Goal: Find specific page/section: Find specific page/section

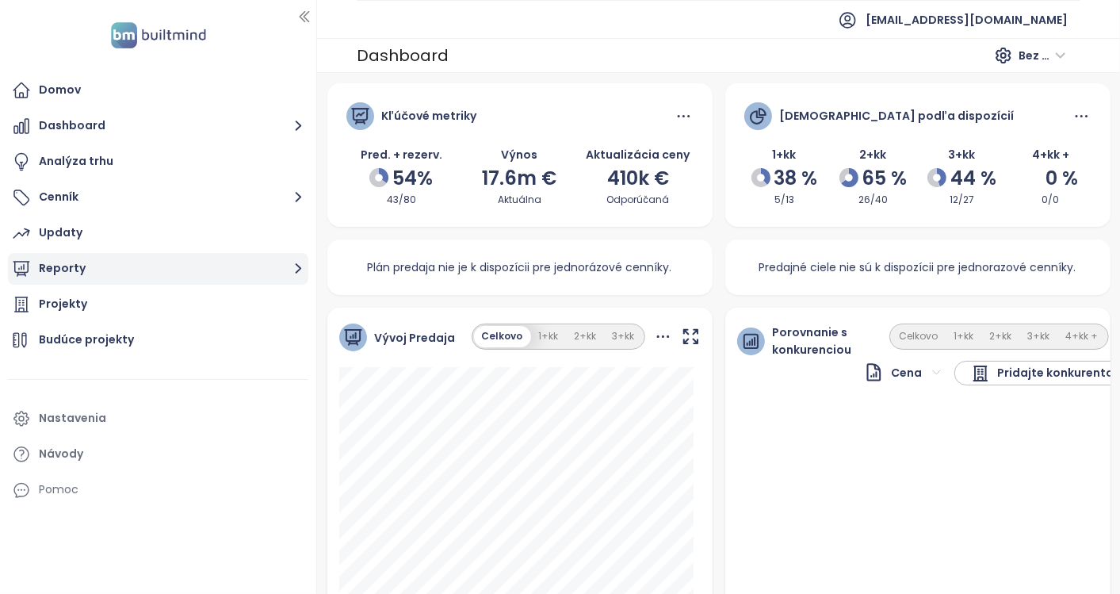
click at [59, 272] on button "Reporty" at bounding box center [158, 269] width 300 height 32
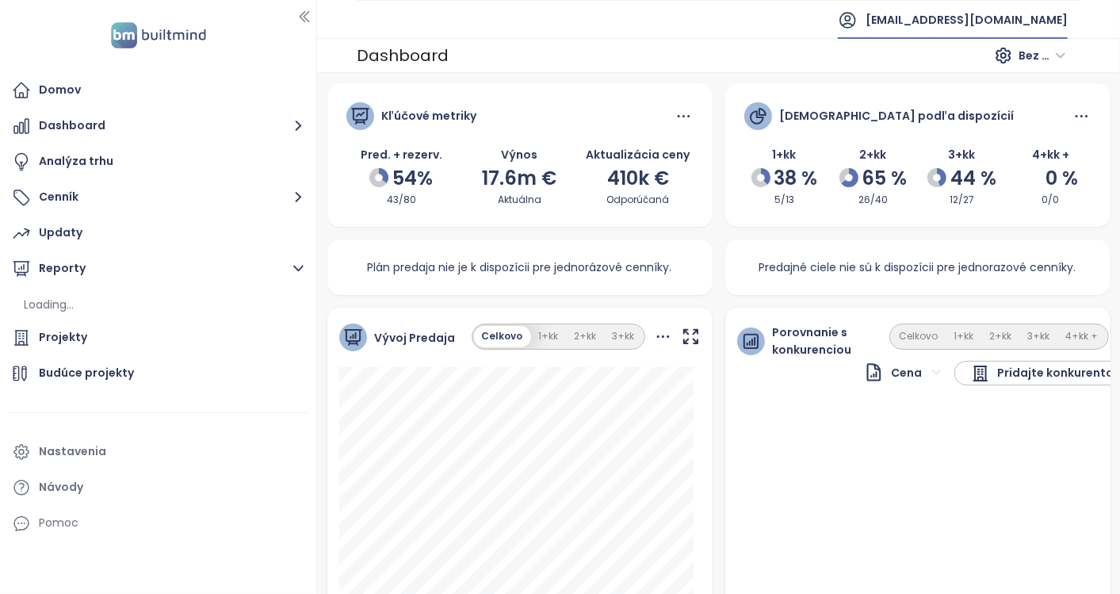
click at [1042, 25] on span "[EMAIL_ADDRESS][DOMAIN_NAME]" at bounding box center [967, 20] width 202 height 38
click at [1045, 75] on li "Odhlásiť sa" at bounding box center [1048, 63] width 120 height 32
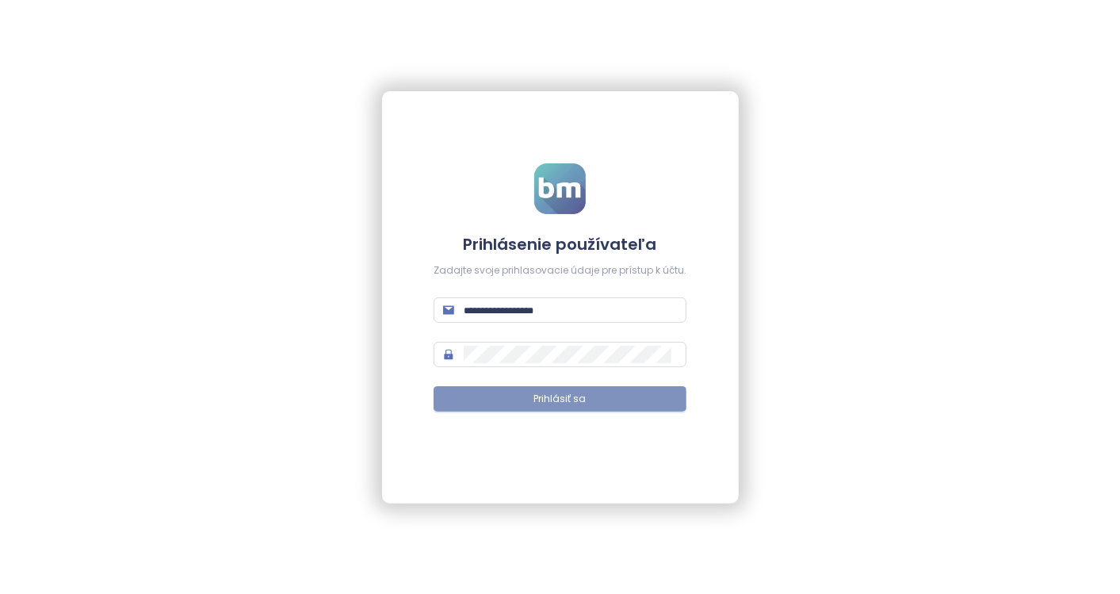
type input "**********"
click at [570, 393] on span "Prihlásiť sa" at bounding box center [560, 399] width 52 height 15
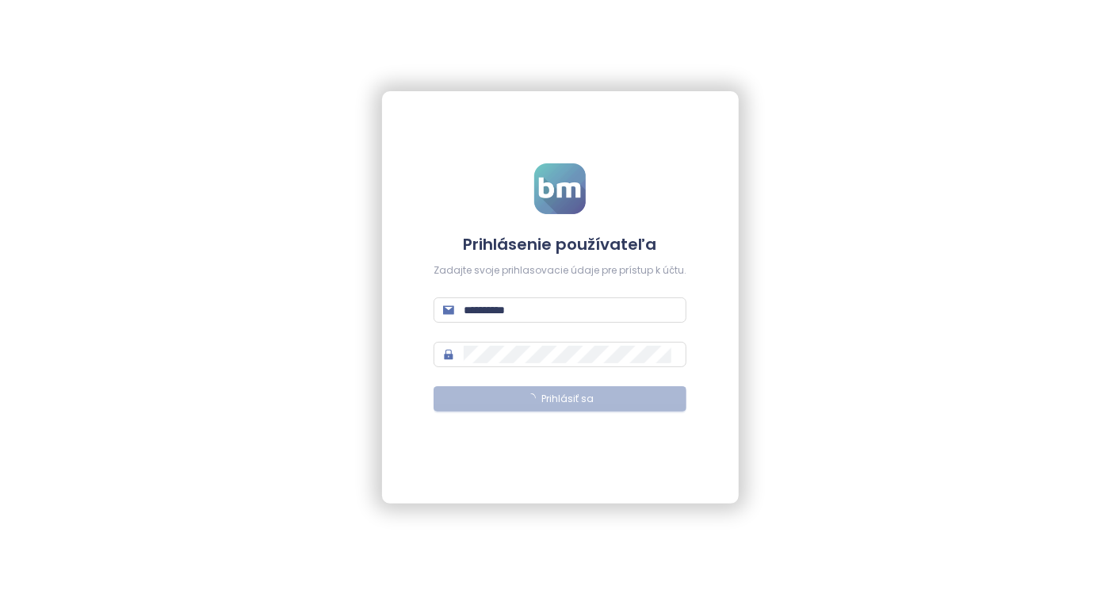
click at [570, 393] on span "Prihlásiť sa" at bounding box center [568, 399] width 52 height 15
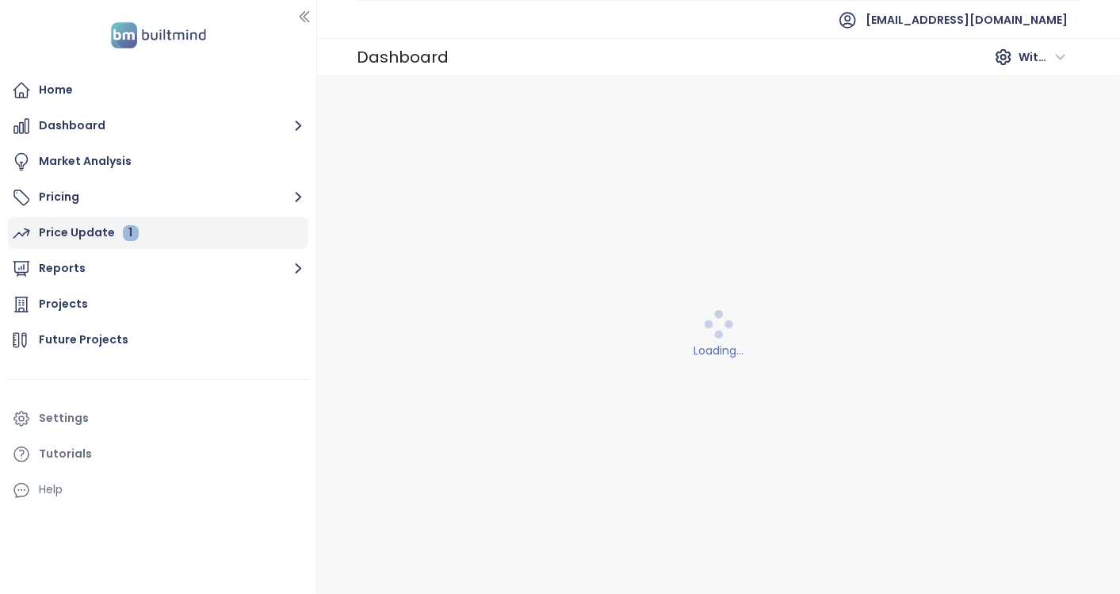
click at [78, 233] on div "Price Update 1" at bounding box center [89, 233] width 100 height 20
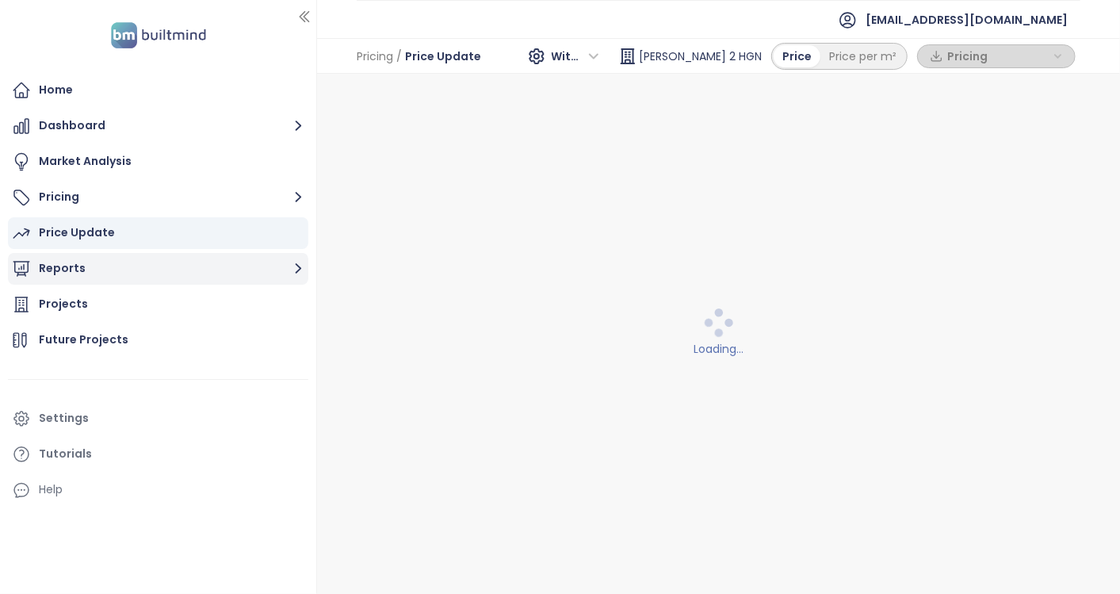
click at [71, 271] on button "Reports" at bounding box center [158, 269] width 300 height 32
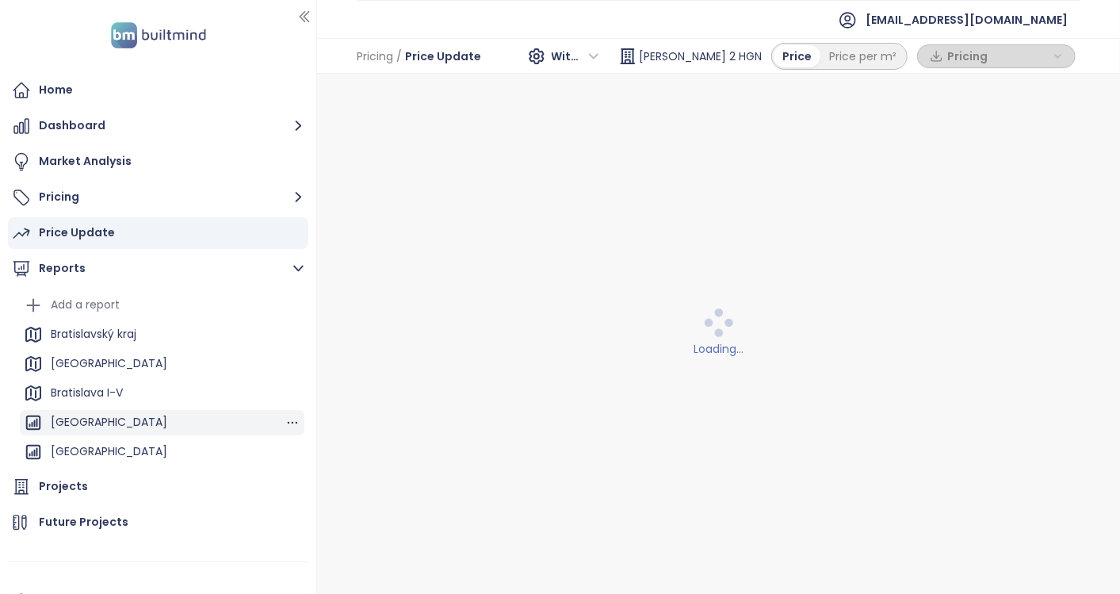
click at [104, 415] on div "[GEOGRAPHIC_DATA]" at bounding box center [109, 422] width 117 height 20
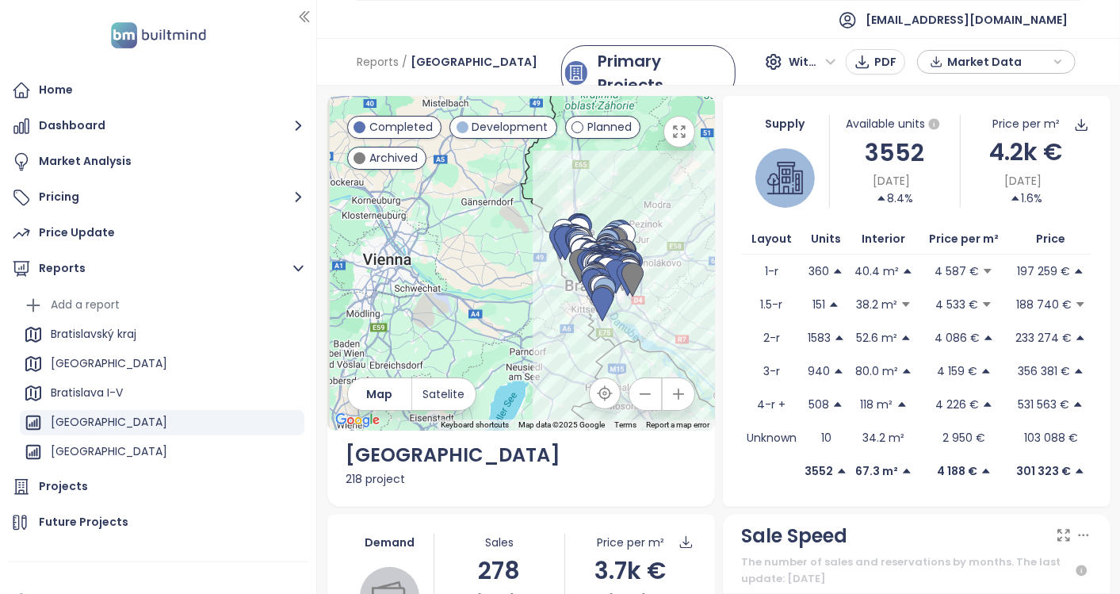
click at [749, 193] on div at bounding box center [785, 177] width 87 height 59
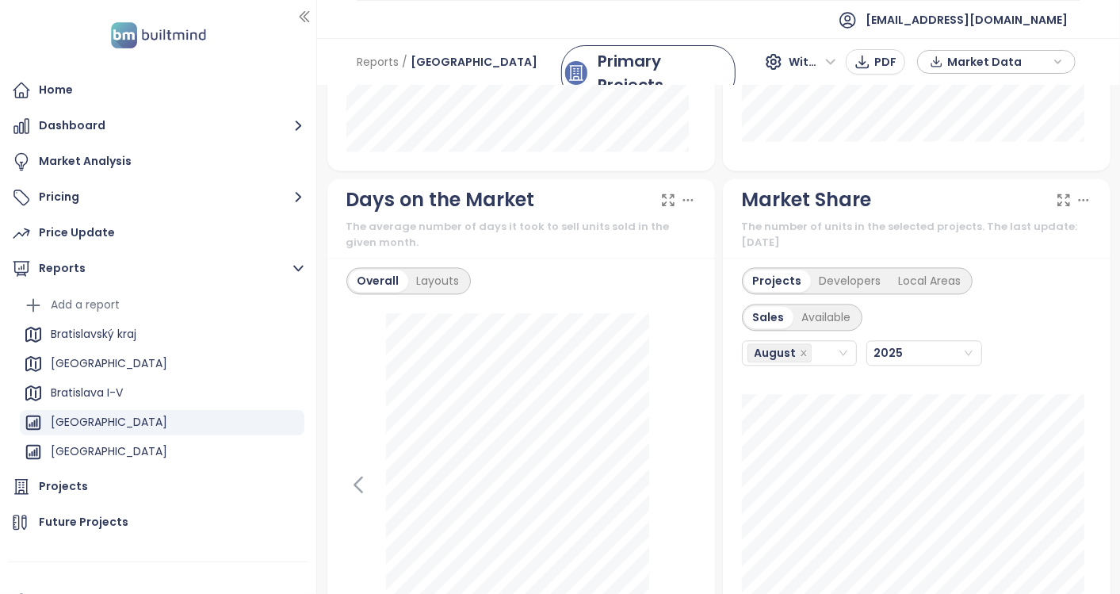
scroll to position [1864, 0]
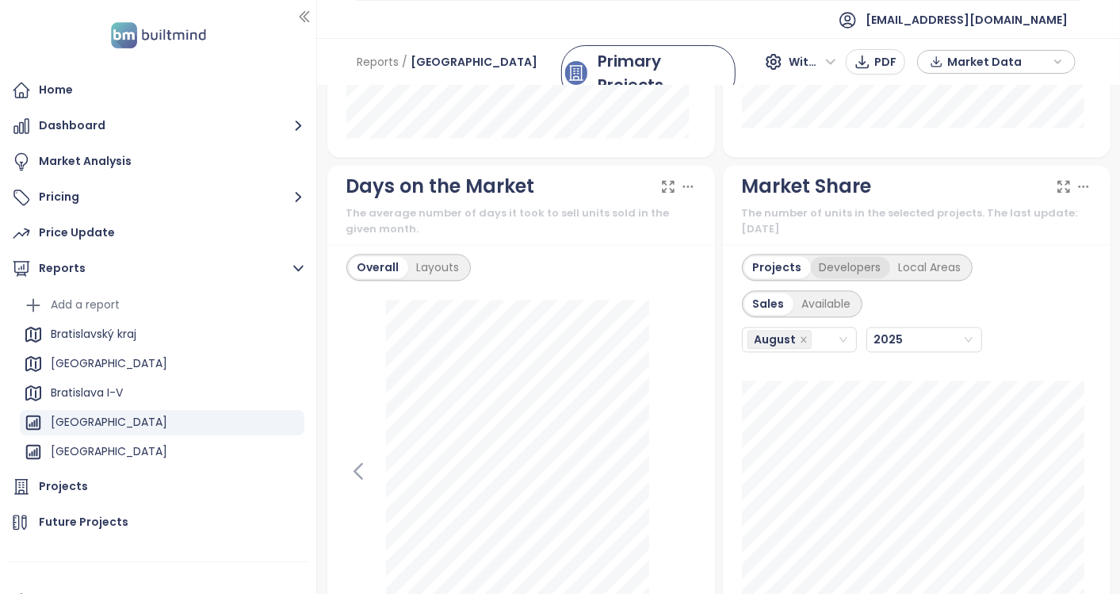
click at [838, 262] on div "Developers" at bounding box center [850, 267] width 79 height 22
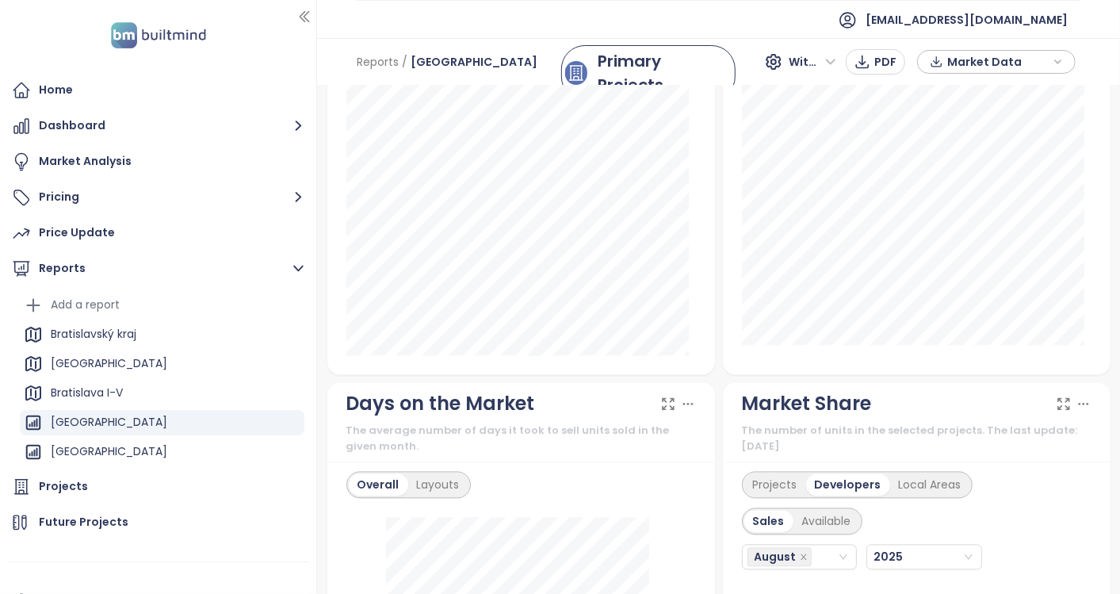
scroll to position [1642, 0]
